Goal: Navigation & Orientation: Find specific page/section

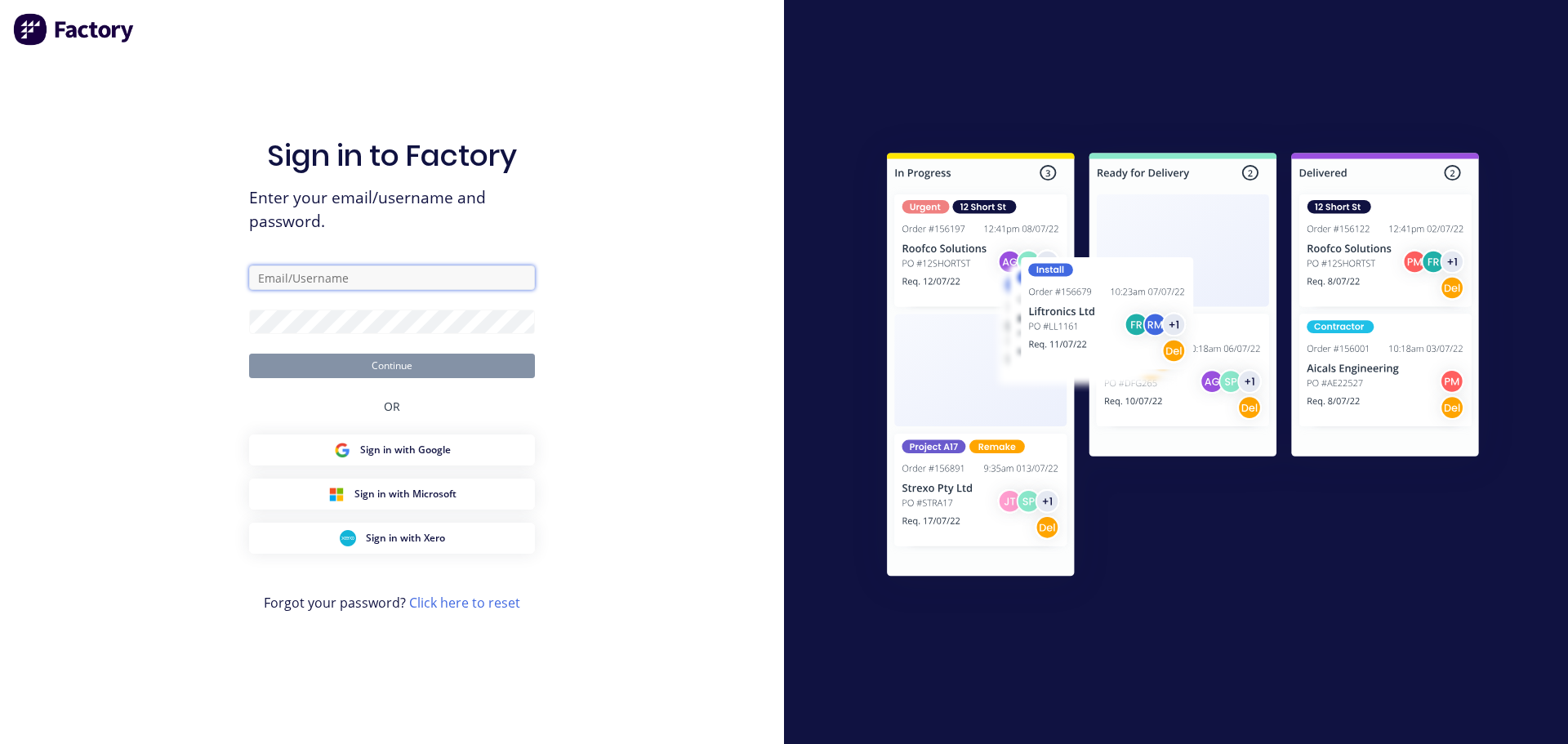
drag, startPoint x: 333, startPoint y: 276, endPoint x: 333, endPoint y: 305, distance: 29.0
click at [333, 277] on input "text" at bounding box center [392, 278] width 286 height 25
type input "[PERSON_NAME][EMAIL_ADDRESS][DOMAIN_NAME]"
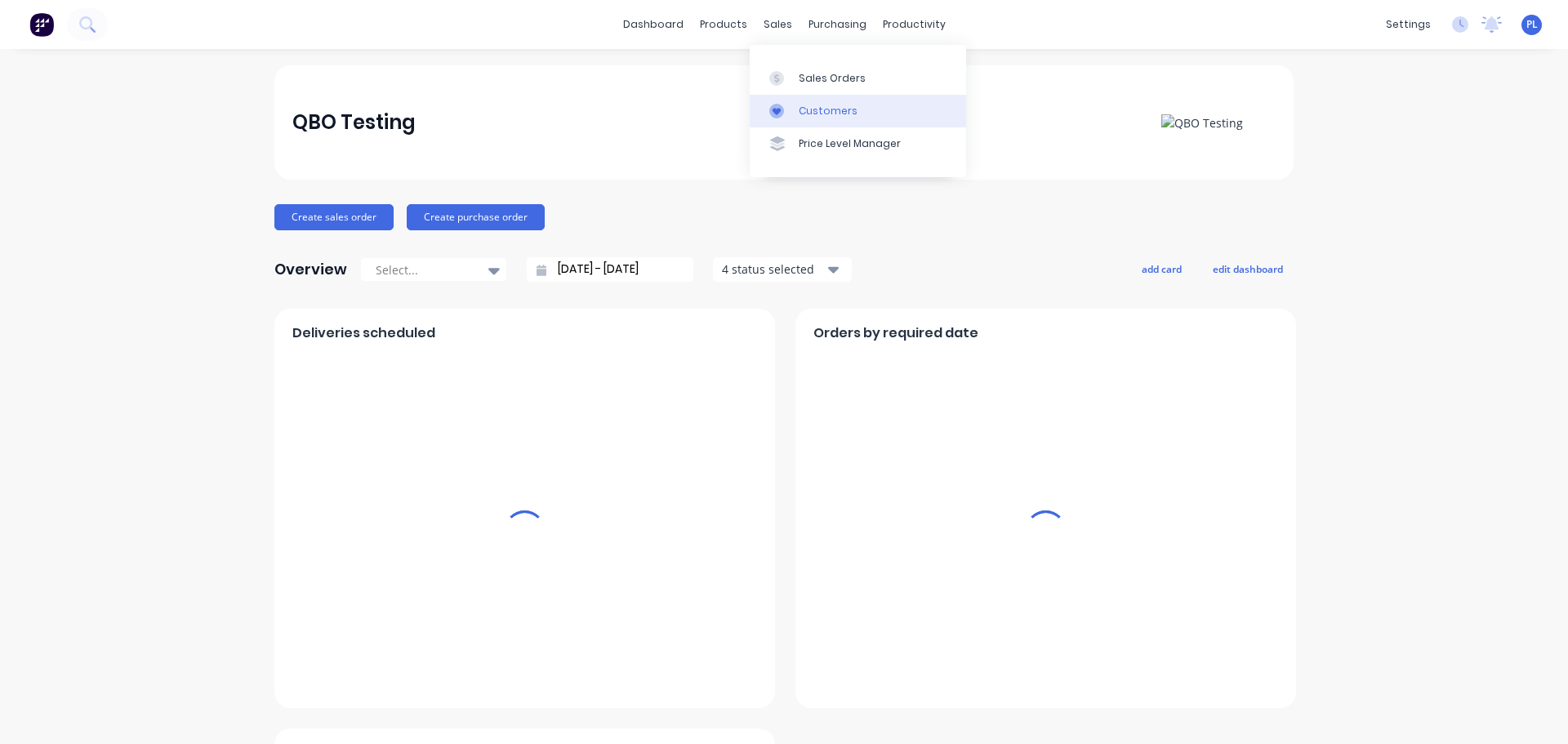
click at [777, 101] on link "Customers" at bounding box center [857, 111] width 216 height 32
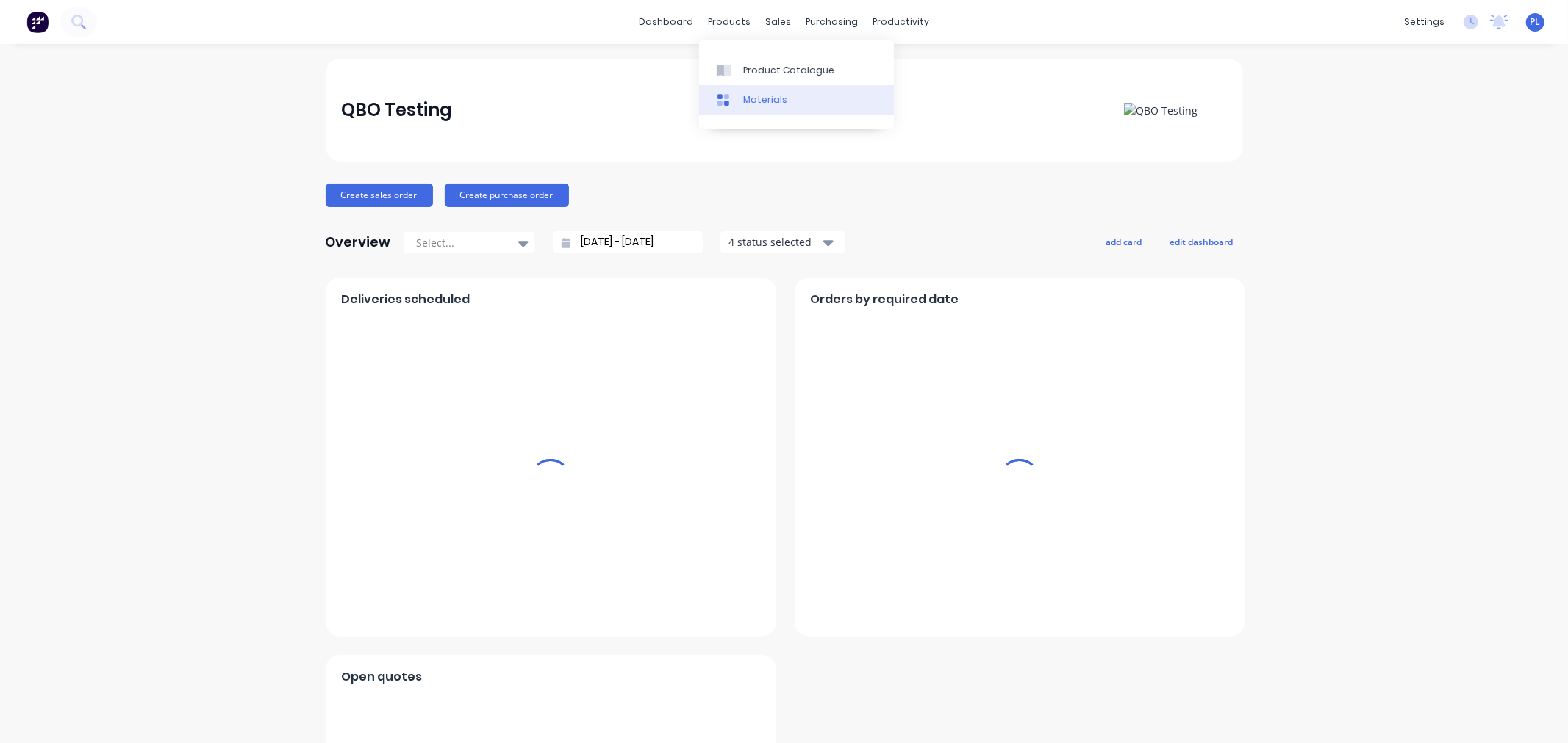
click at [751, 89] on link "Materials" at bounding box center [796, 100] width 194 height 29
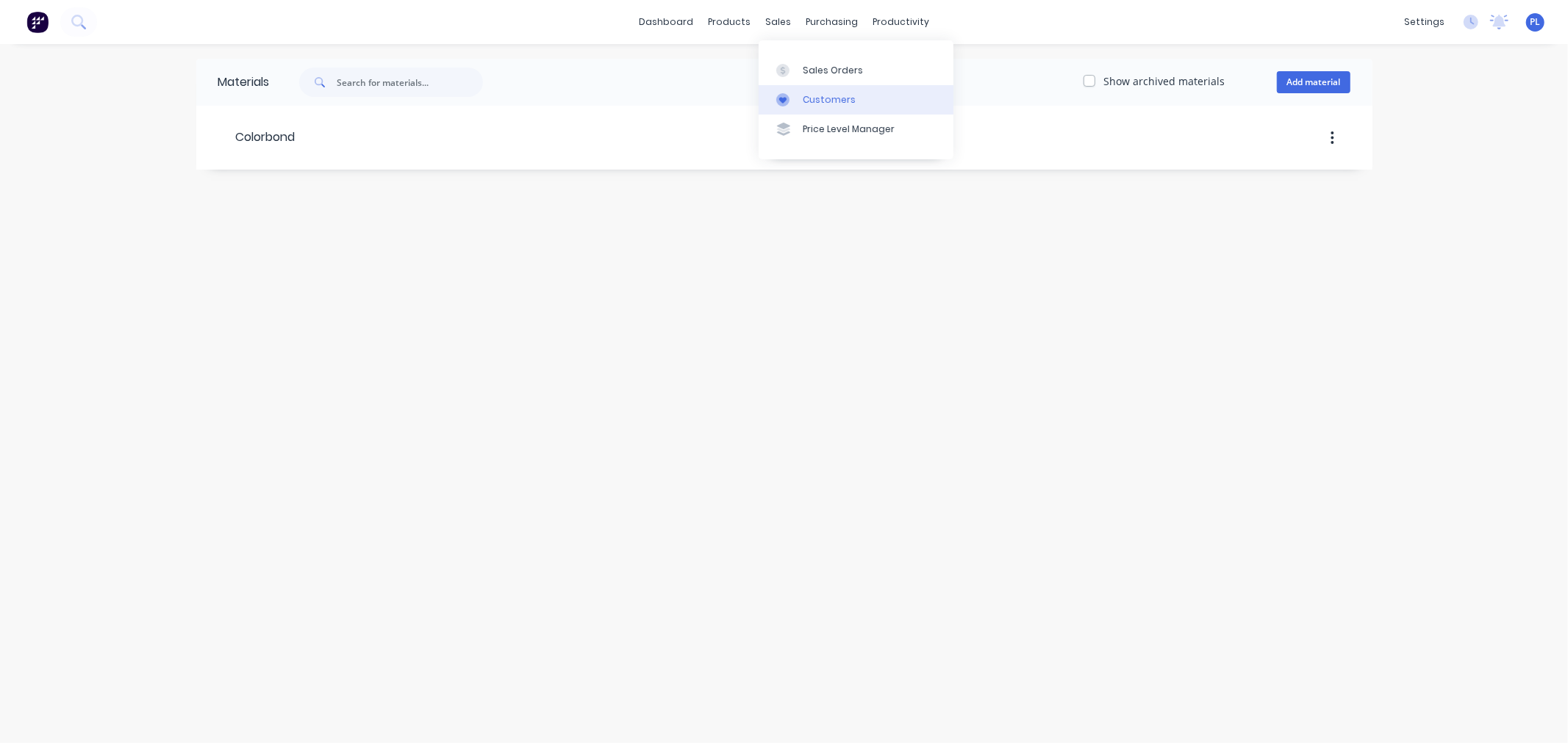
click at [790, 111] on link "Customers" at bounding box center [856, 100] width 194 height 29
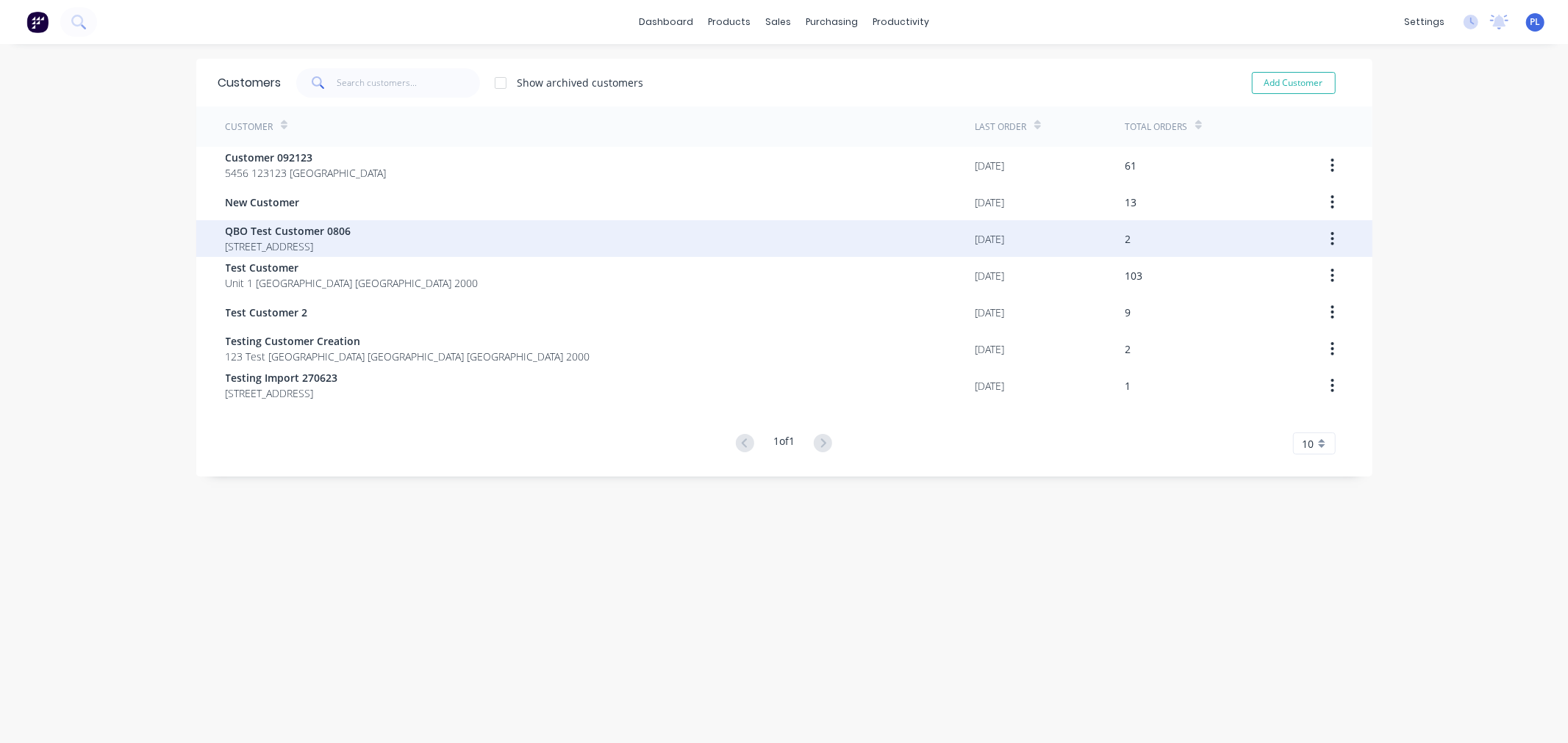
click at [465, 221] on div "QBO Test Customer 0806 23 Main Street Marineville New South Wales Australia 2094" at bounding box center [600, 239] width 749 height 37
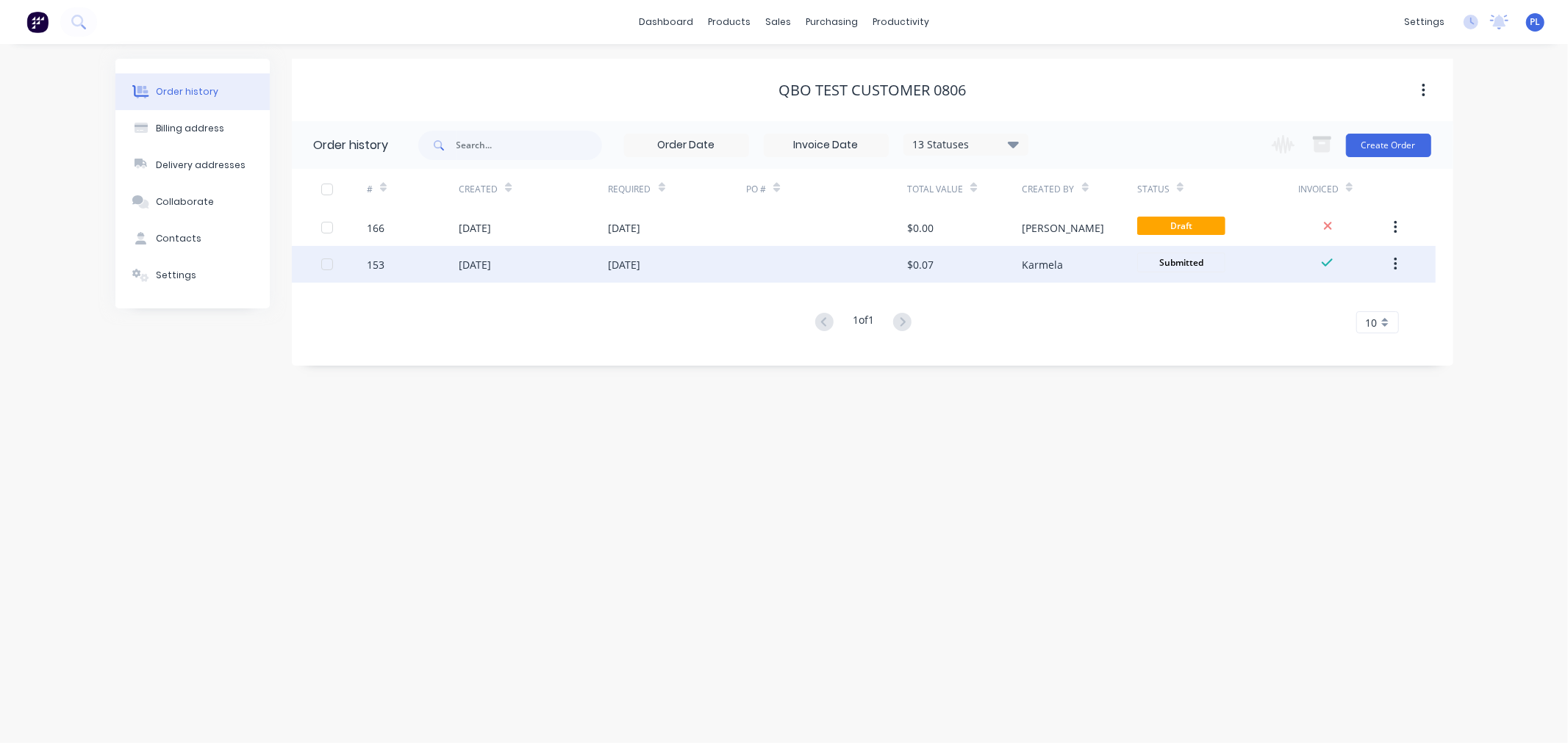
click at [467, 266] on div "06 Aug 2024" at bounding box center [475, 265] width 32 height 15
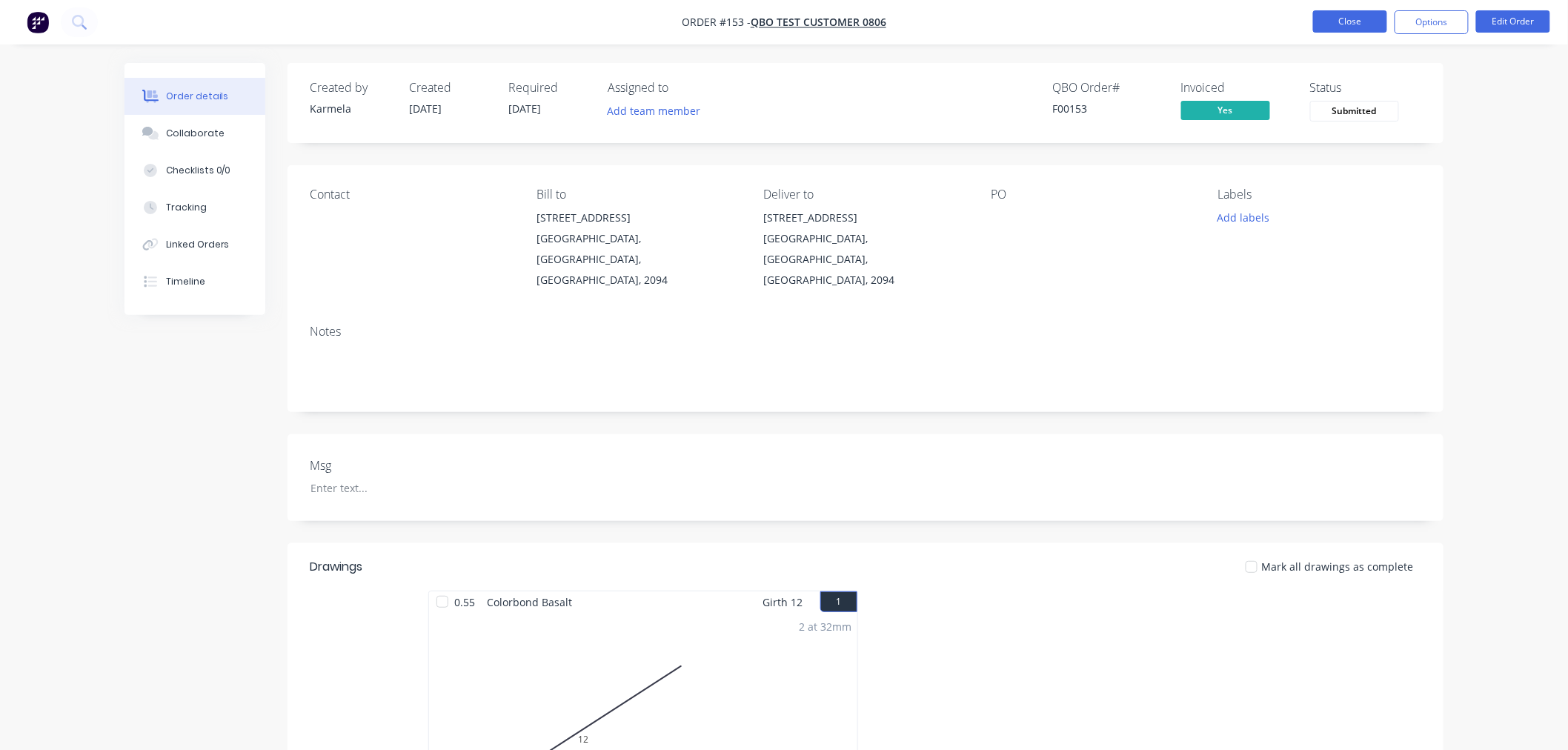
click at [1327, 19] on button "Close" at bounding box center [1351, 22] width 74 height 22
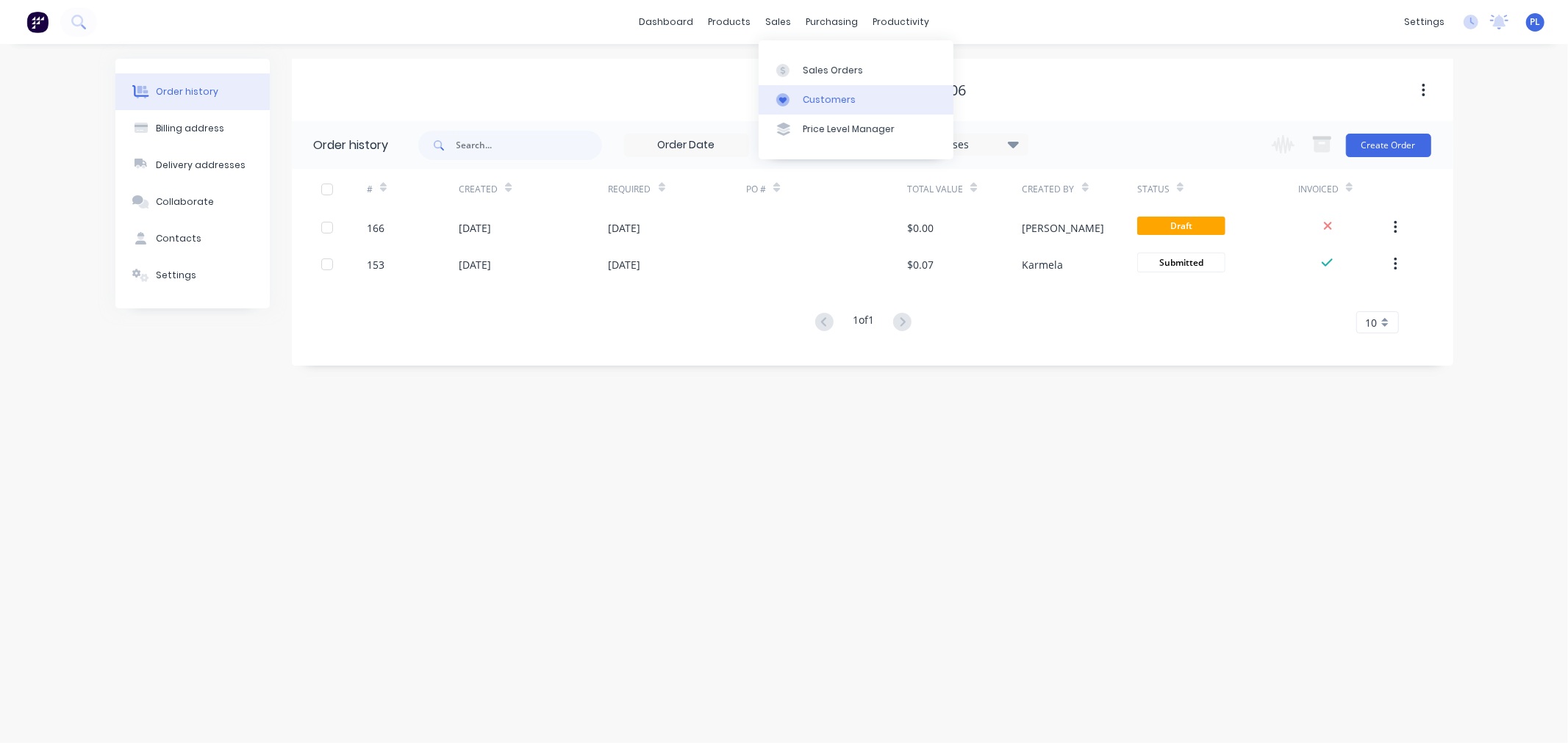
click at [796, 105] on div at bounding box center [787, 100] width 22 height 14
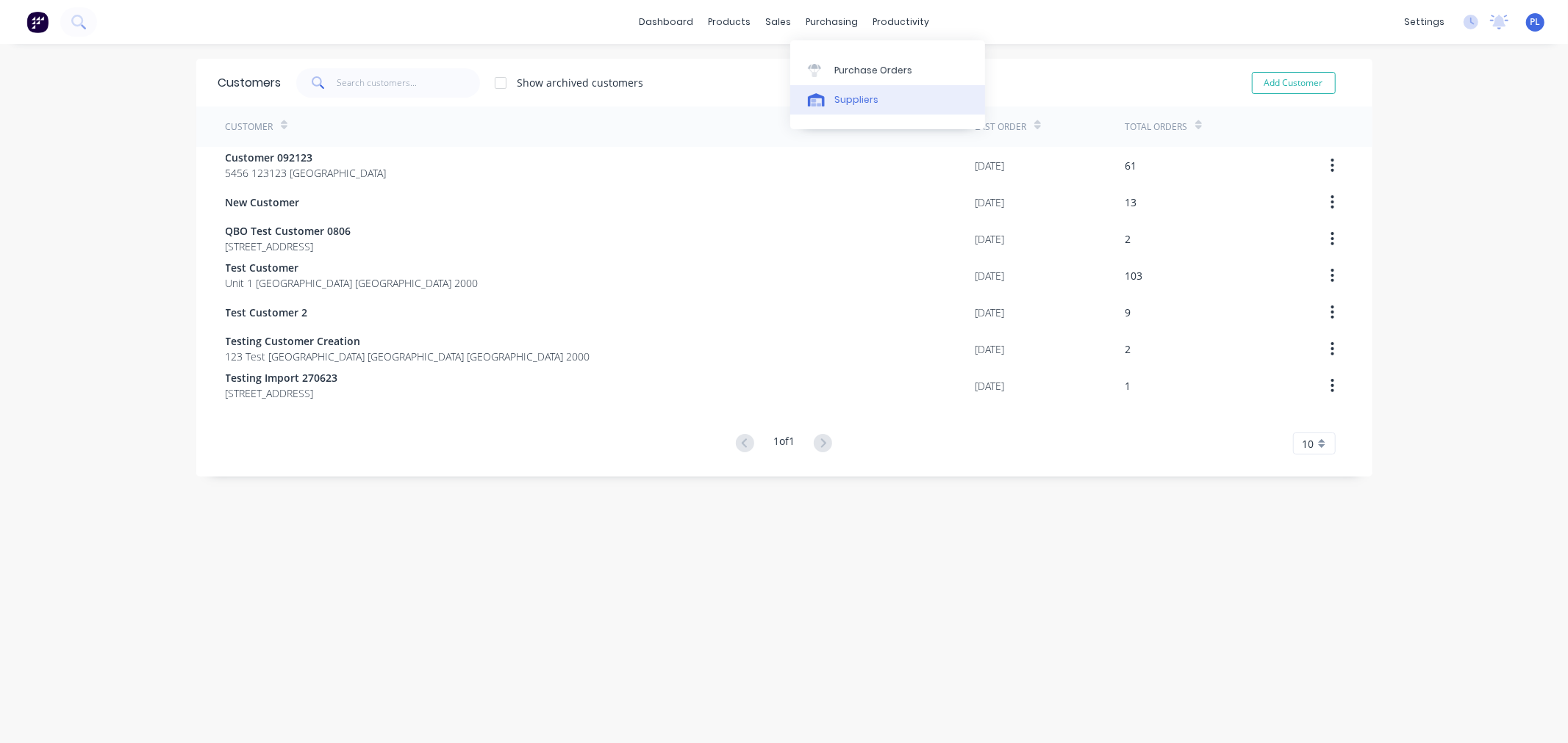
click at [857, 105] on div "Suppliers" at bounding box center [856, 100] width 44 height 14
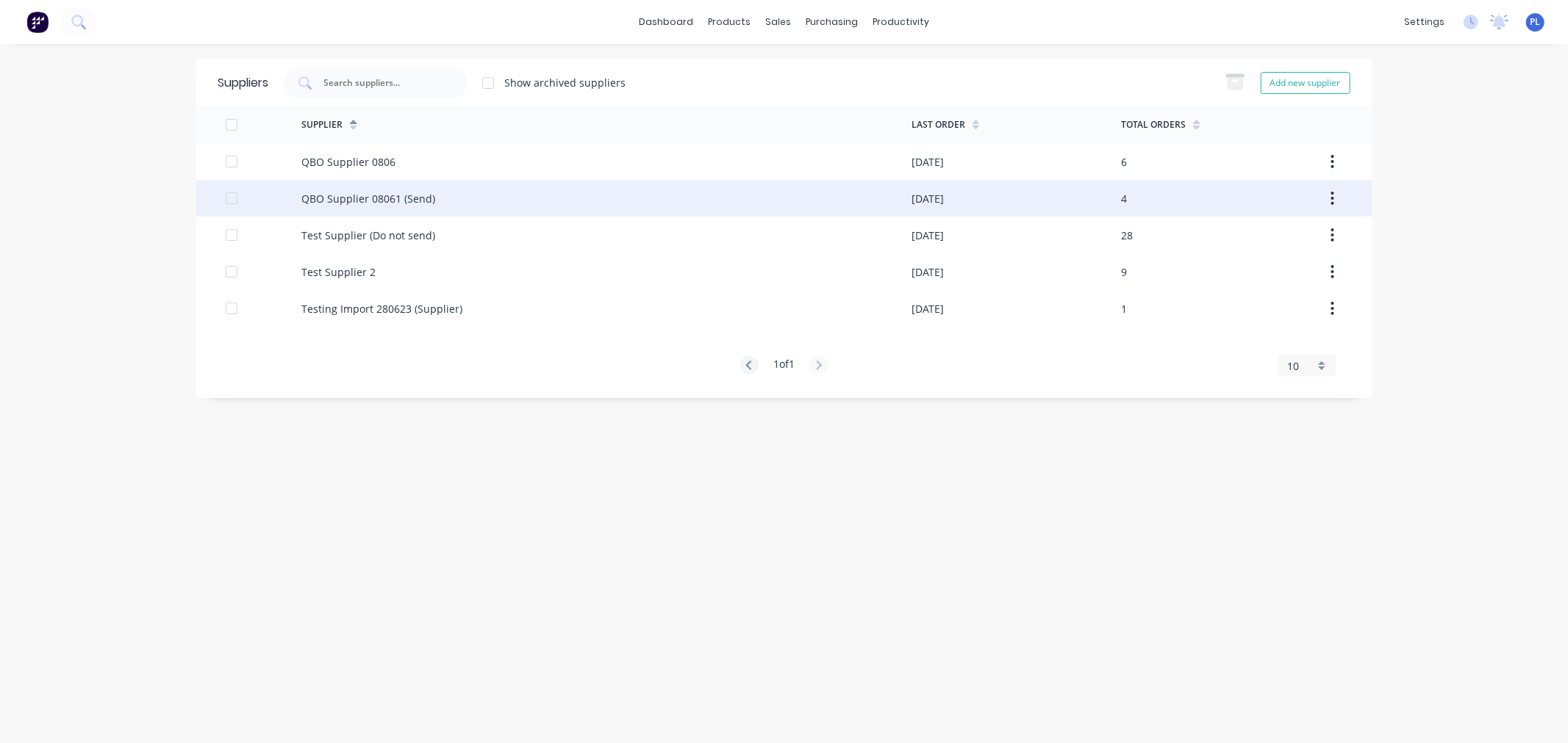
click at [519, 205] on div "QBO Supplier 08061 (Send)" at bounding box center [605, 198] width 610 height 37
